Goal: Navigation & Orientation: Go to known website

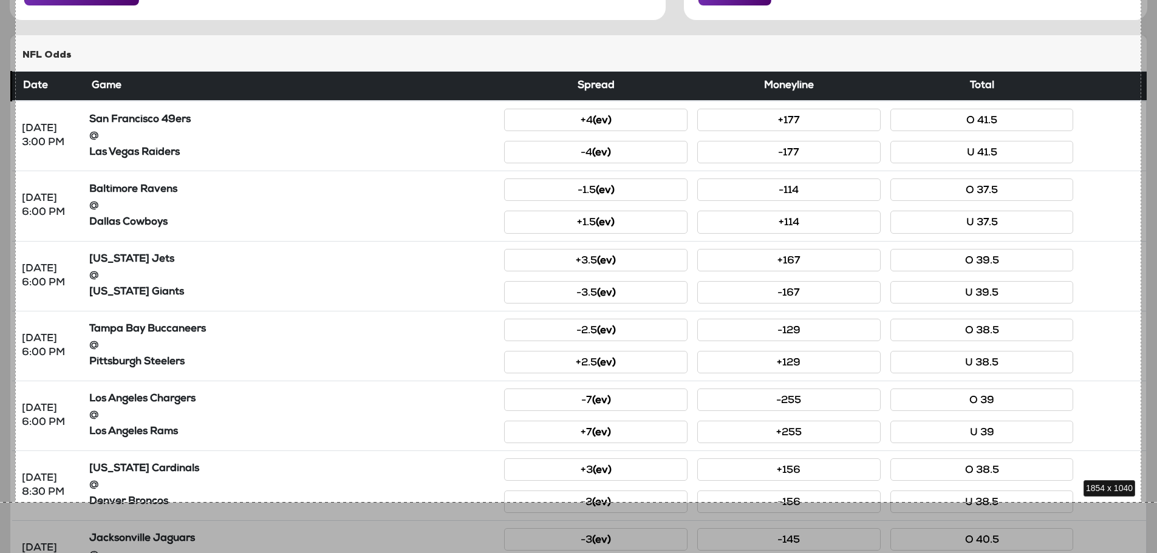
scroll to position [179, 0]
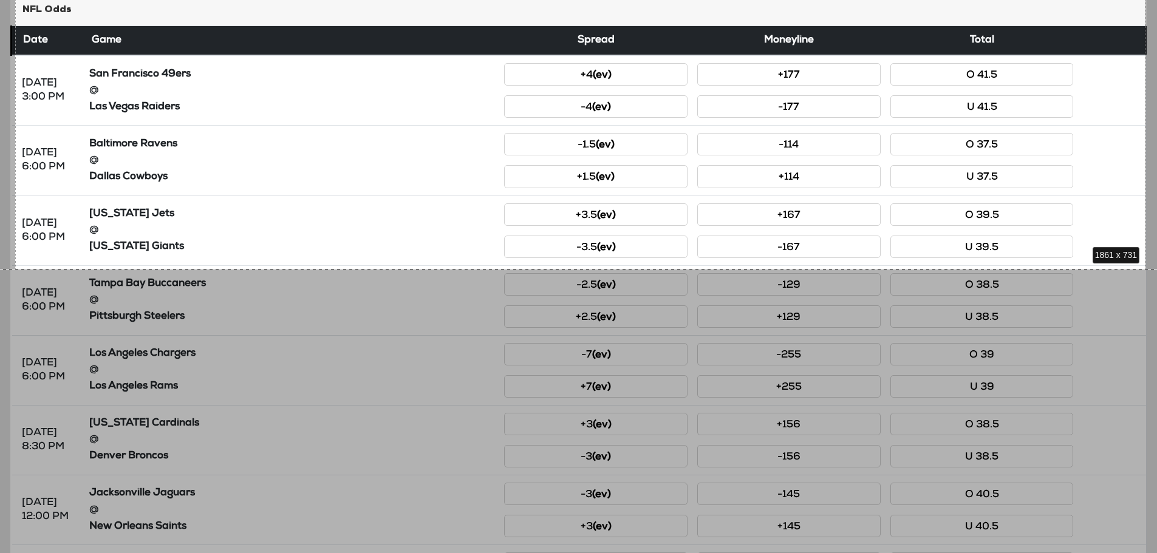
drag, startPoint x: 15, startPoint y: 4, endPoint x: 1146, endPoint y: 269, distance: 1161.1
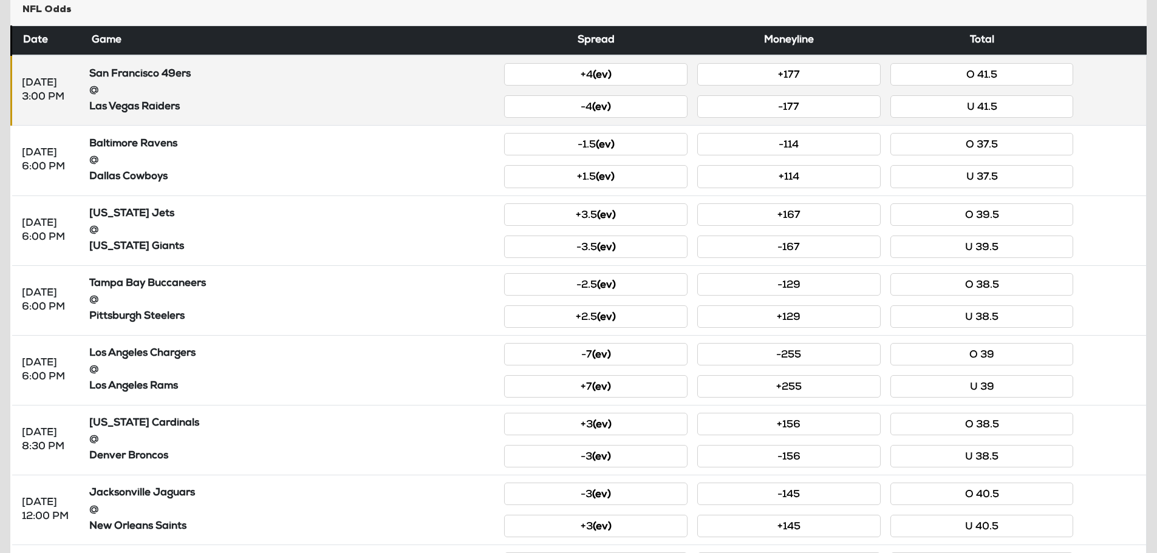
scroll to position [0, 0]
